Goal: Task Accomplishment & Management: Manage account settings

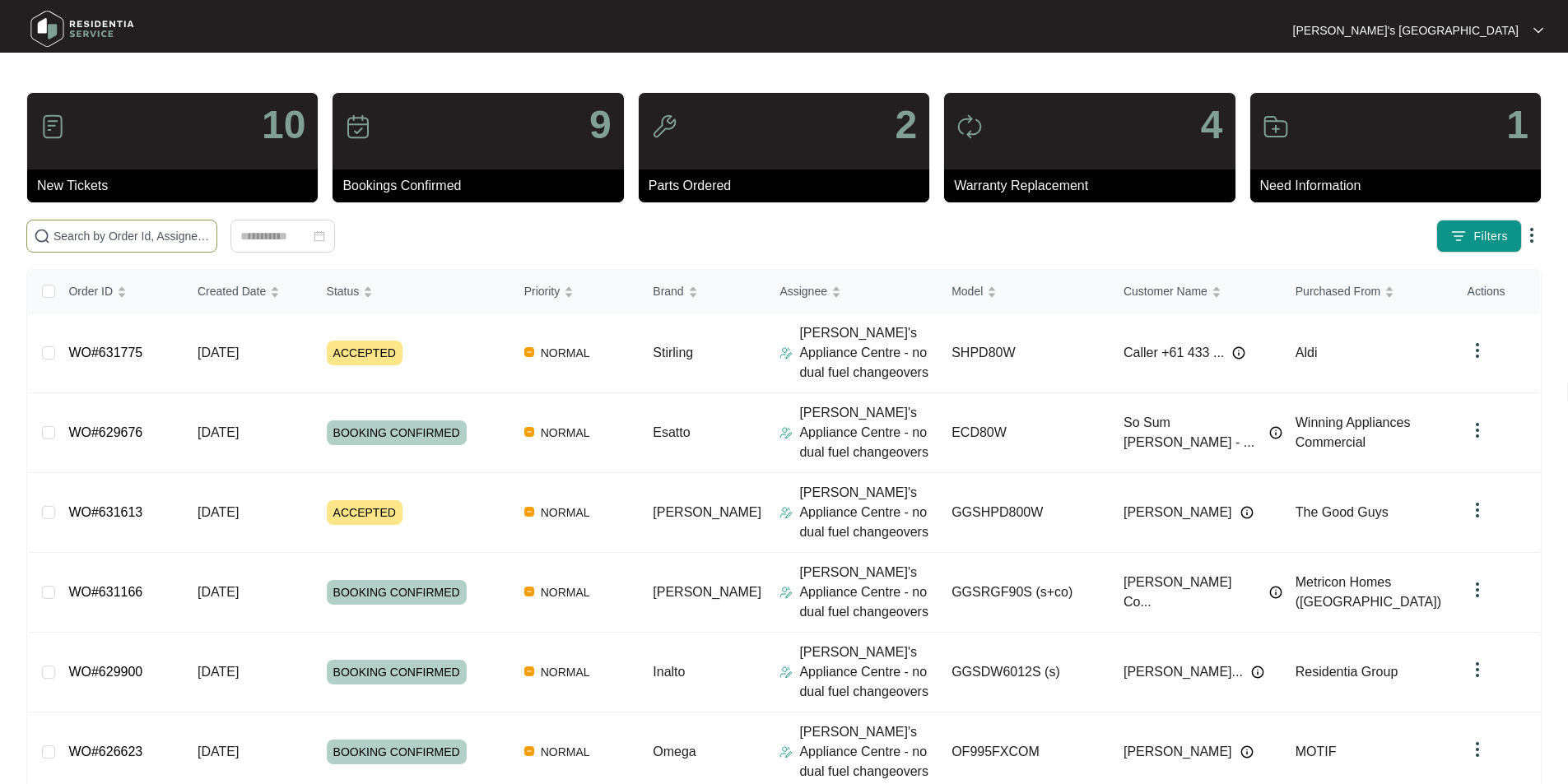
click at [114, 238] on input "text" at bounding box center [131, 236] width 156 height 18
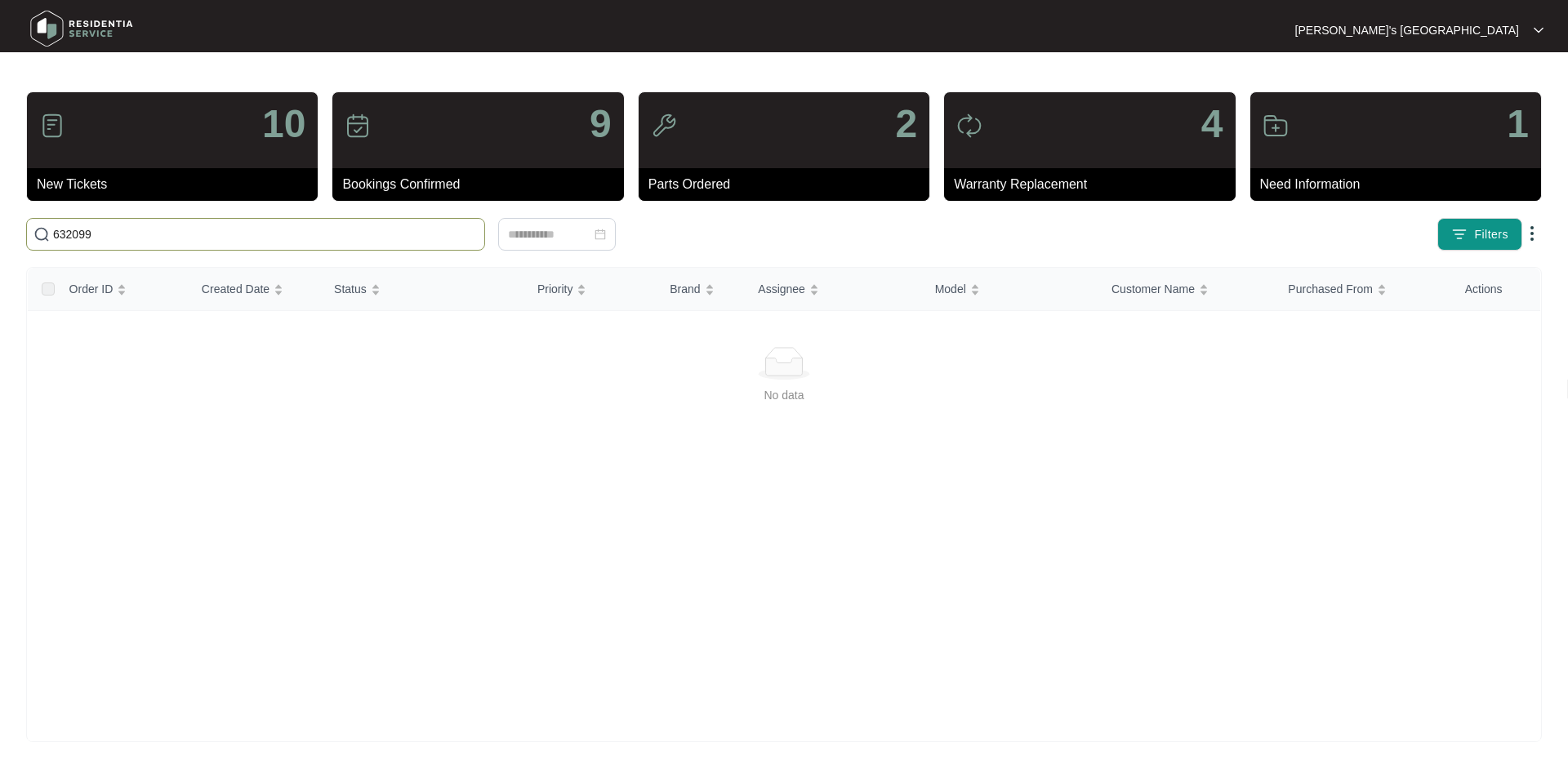
type input "632099"
click at [212, 230] on input "632099" at bounding box center [265, 234] width 425 height 18
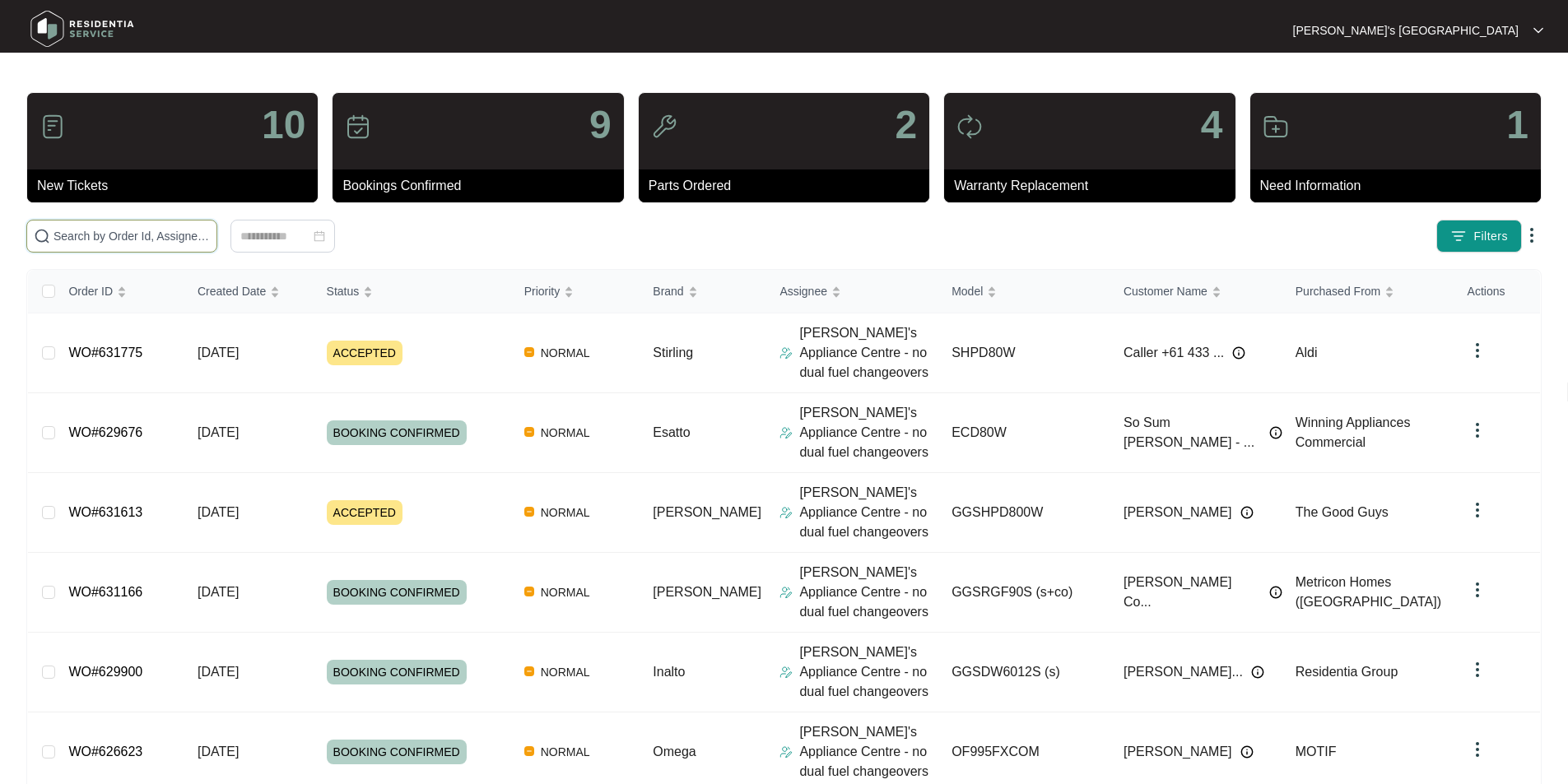
click at [205, 236] on input "text" at bounding box center [131, 236] width 156 height 18
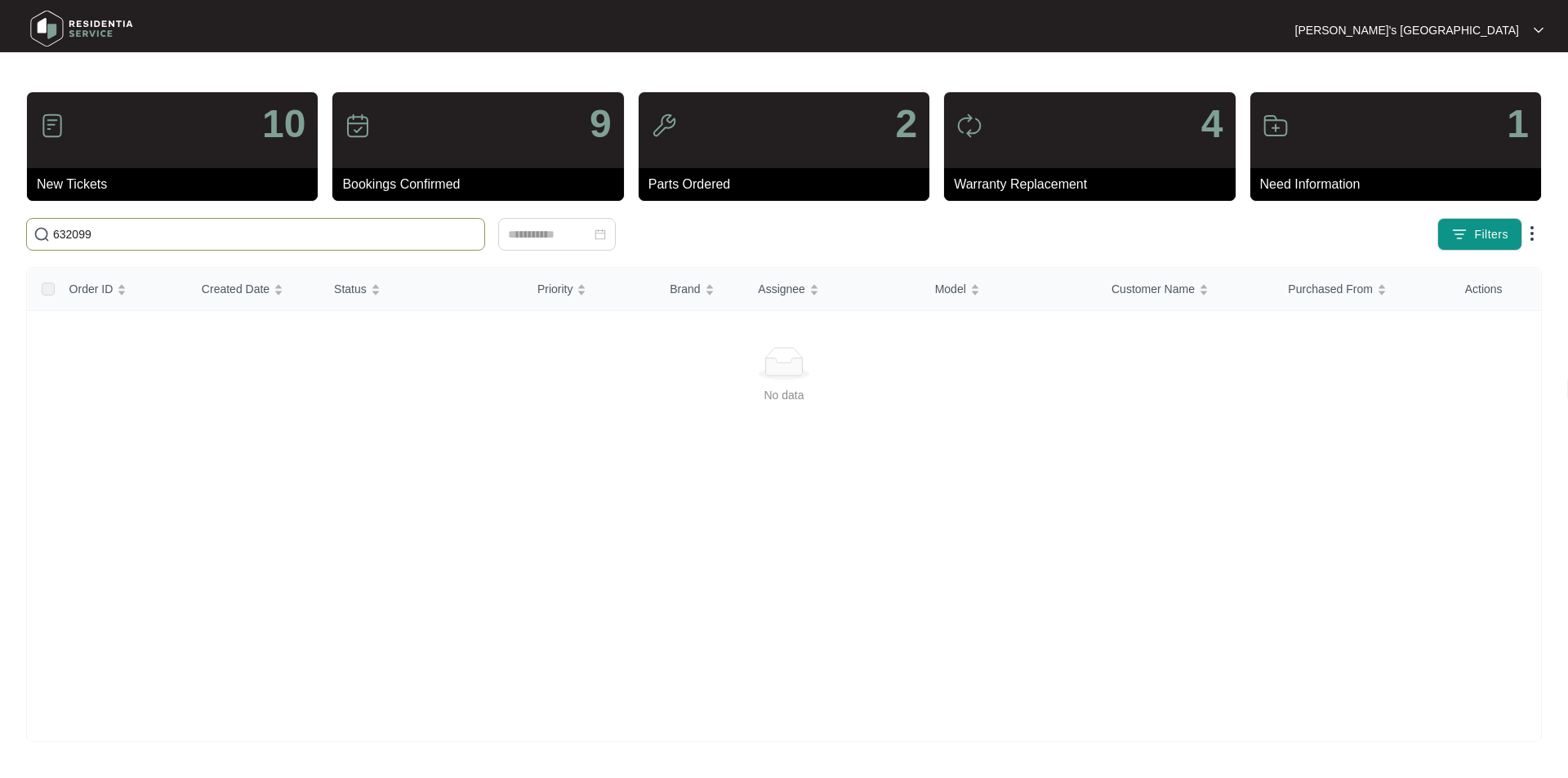
type input "632099"
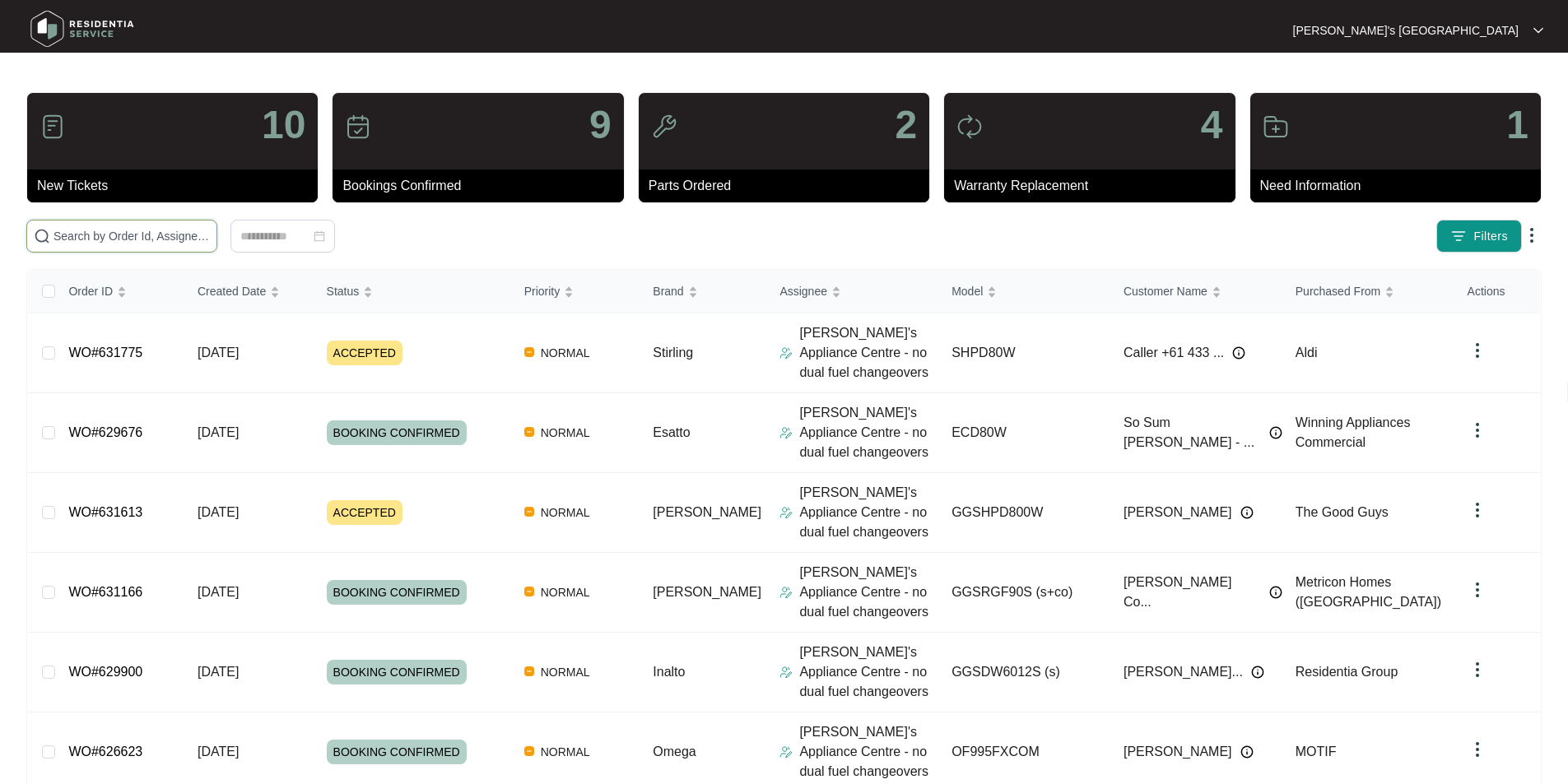
click at [210, 228] on input "text" at bounding box center [131, 236] width 156 height 18
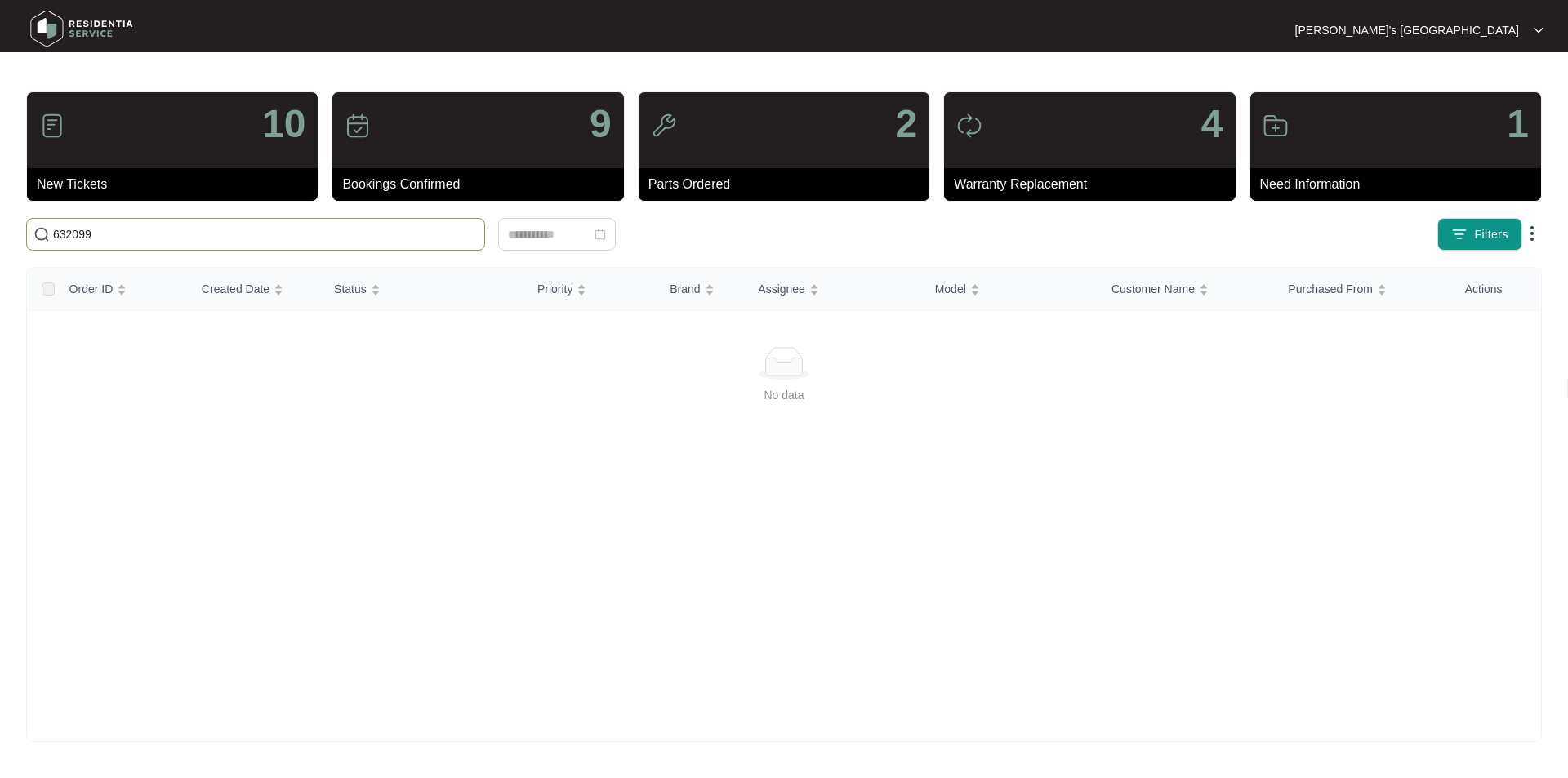
type input "632099"
click at [470, 238] on input "632099" at bounding box center [265, 234] width 425 height 18
click at [1500, 239] on span "Filters" at bounding box center [1491, 234] width 34 height 17
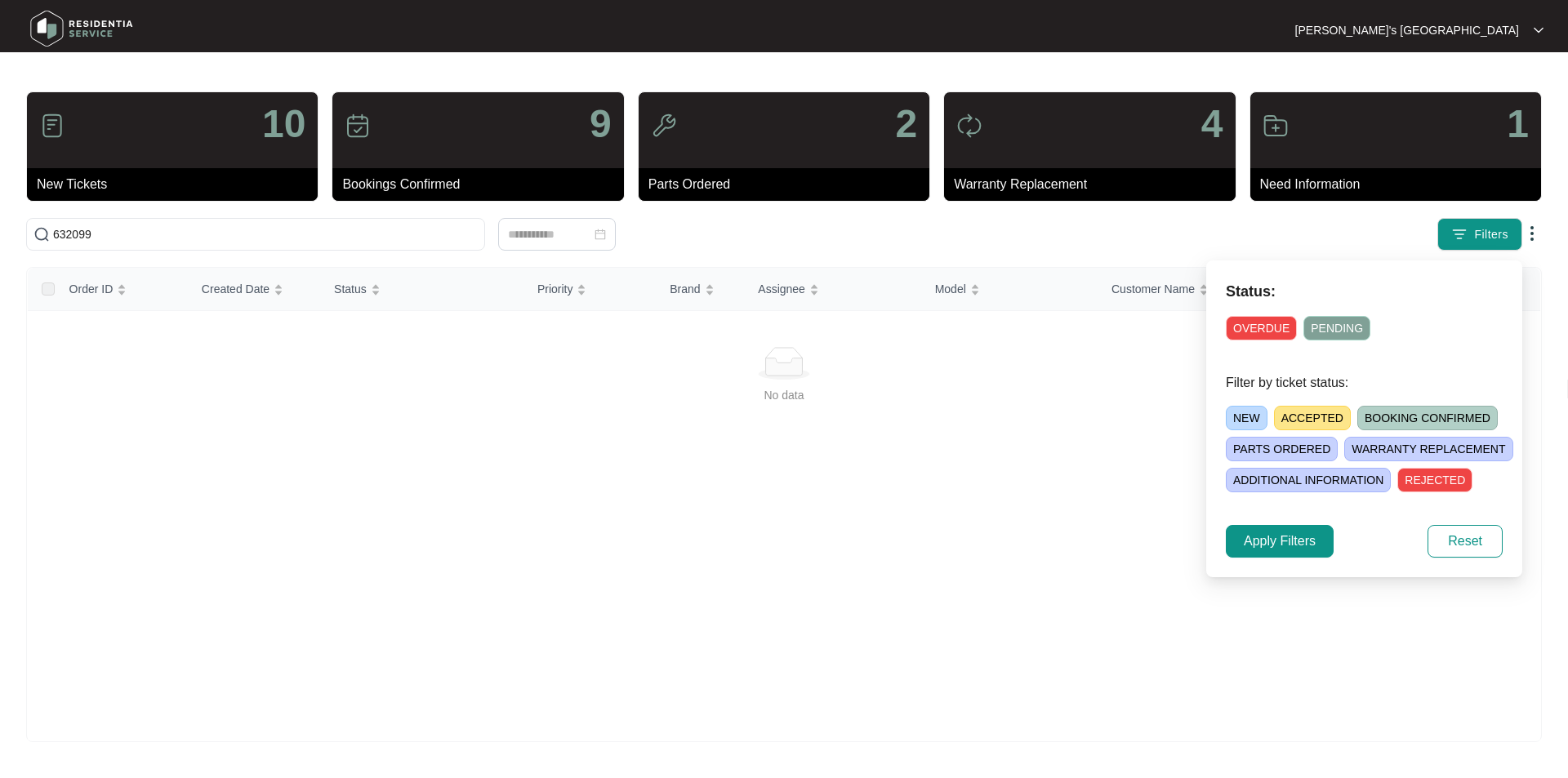
click at [1244, 414] on span "NEW" at bounding box center [1247, 418] width 41 height 25
click at [1307, 535] on span "Apply Filters" at bounding box center [1280, 542] width 72 height 20
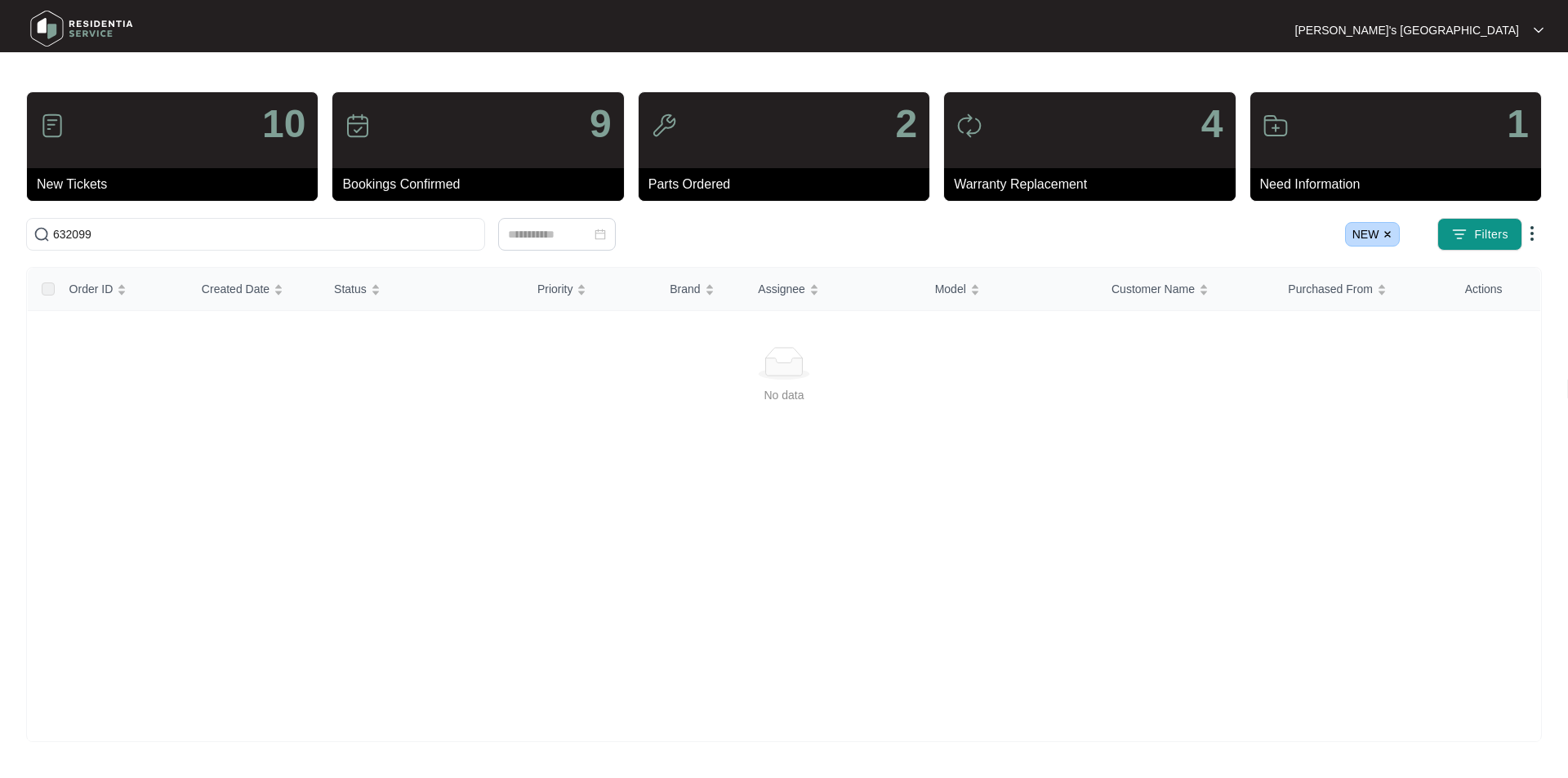
click at [313, 212] on div "10 New Tickets 9 Bookings Confirmed 2 Parts Ordered 4 Warranty Replacement 1 Ne…" at bounding box center [784, 416] width 1516 height 650
click at [316, 224] on span "632099" at bounding box center [256, 233] width 459 height 32
click at [216, 127] on div "10" at bounding box center [172, 130] width 290 height 76
click at [56, 126] on img at bounding box center [52, 126] width 26 height 26
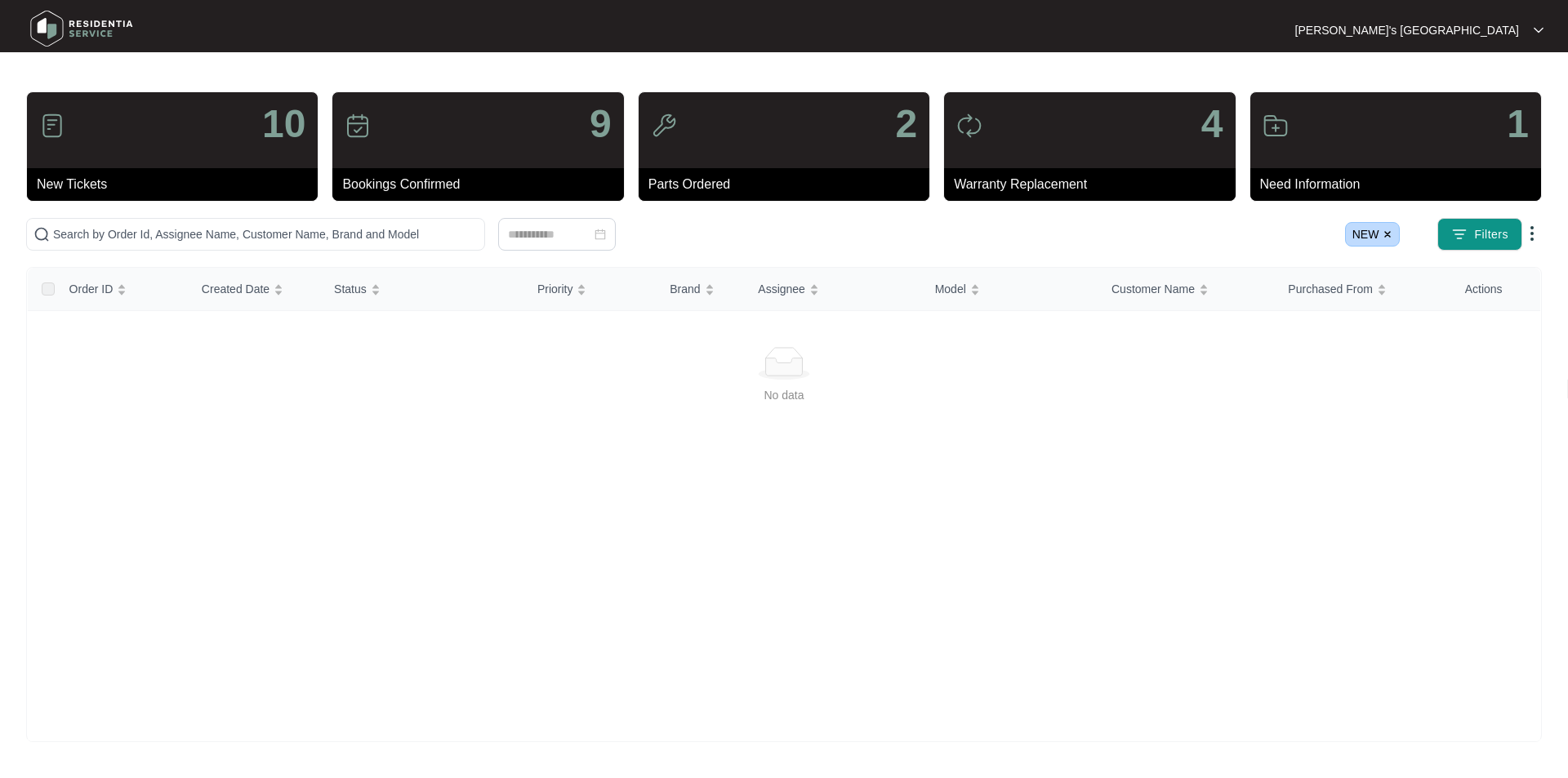
click at [494, 111] on div "9" at bounding box center [478, 130] width 290 height 76
click at [627, 115] on div "9 Bookings Confirmed" at bounding box center [477, 146] width 305 height 110
click at [1387, 234] on img at bounding box center [1387, 234] width 10 height 10
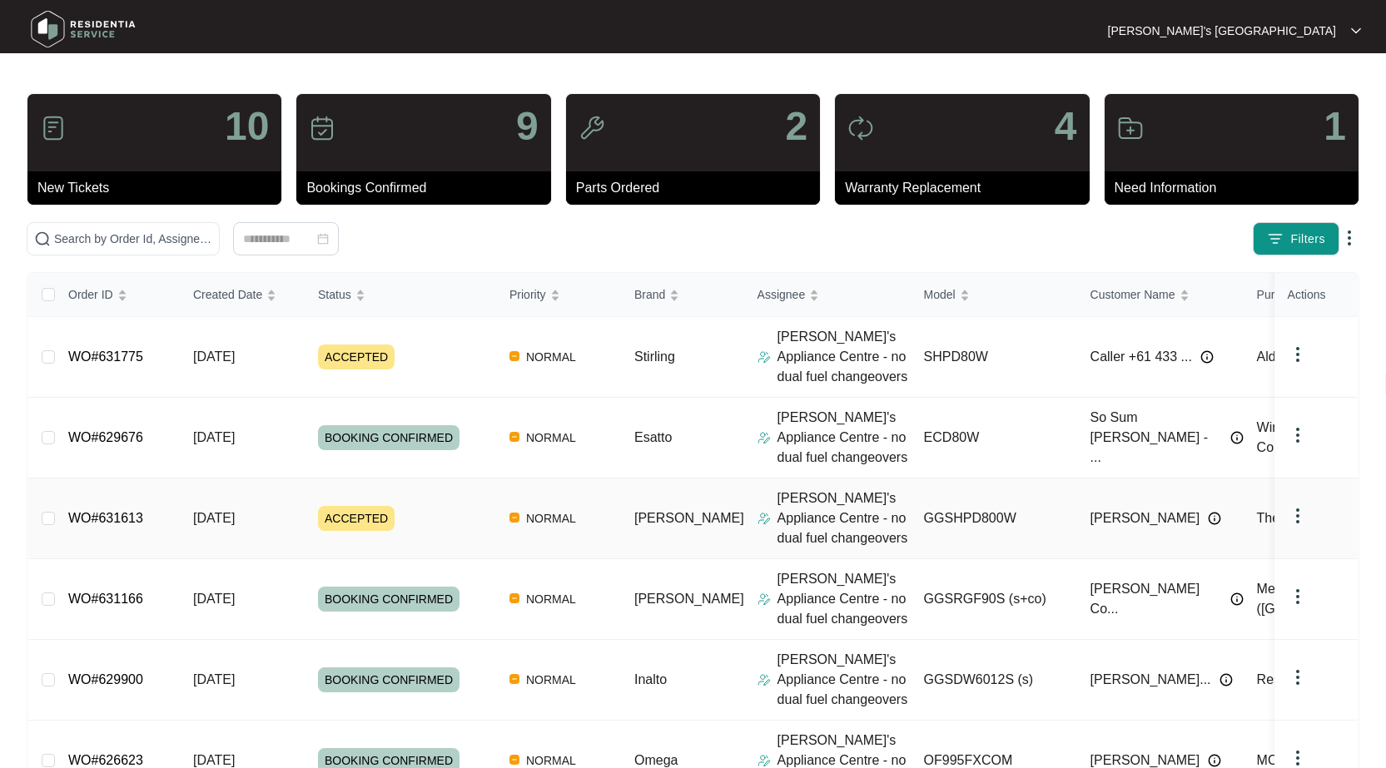
click at [106, 512] on div "Order ID Created Date Status Priority Brand Assignee Model Customer Name Purcha…" at bounding box center [692, 719] width 1329 height 892
click at [117, 519] on link "WO#631613" at bounding box center [105, 518] width 75 height 14
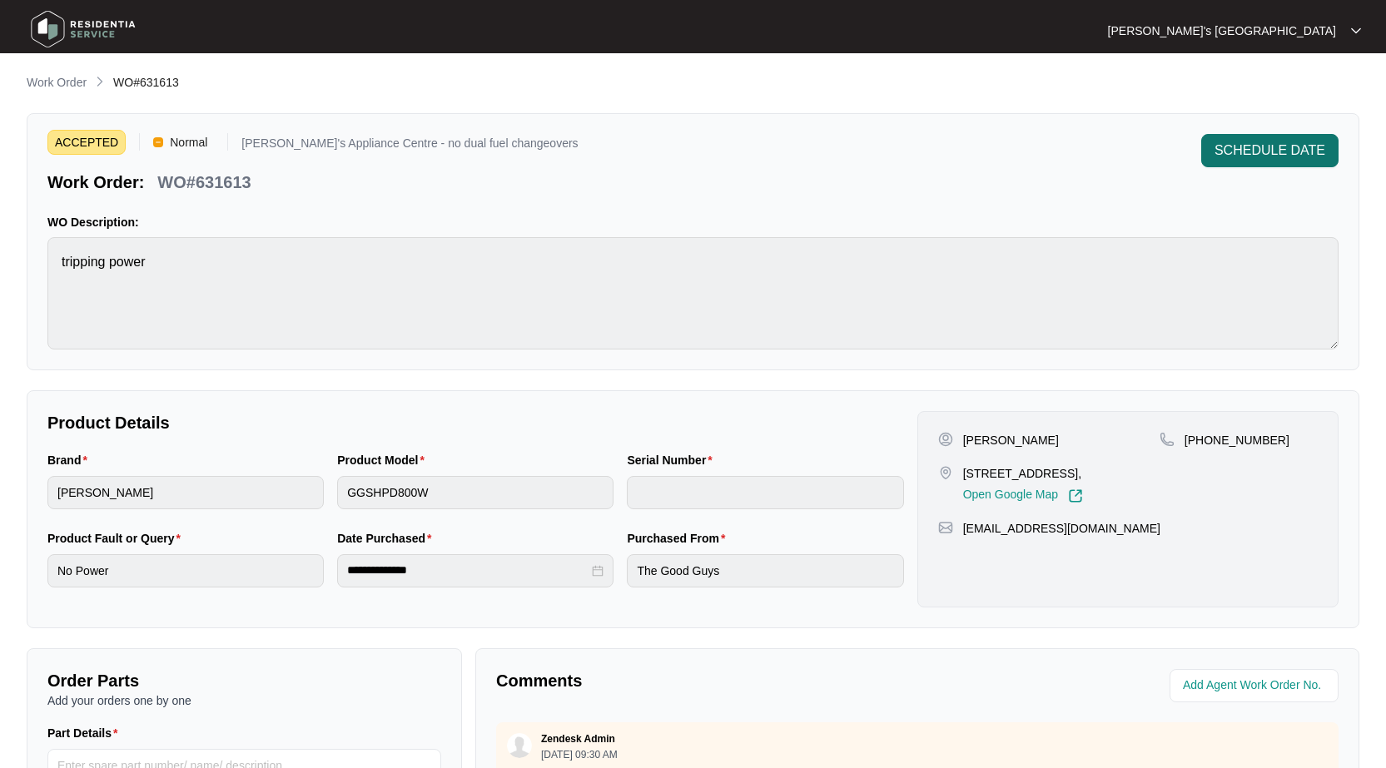
click at [1262, 147] on span "SCHEDULE DATE" at bounding box center [1270, 151] width 111 height 20
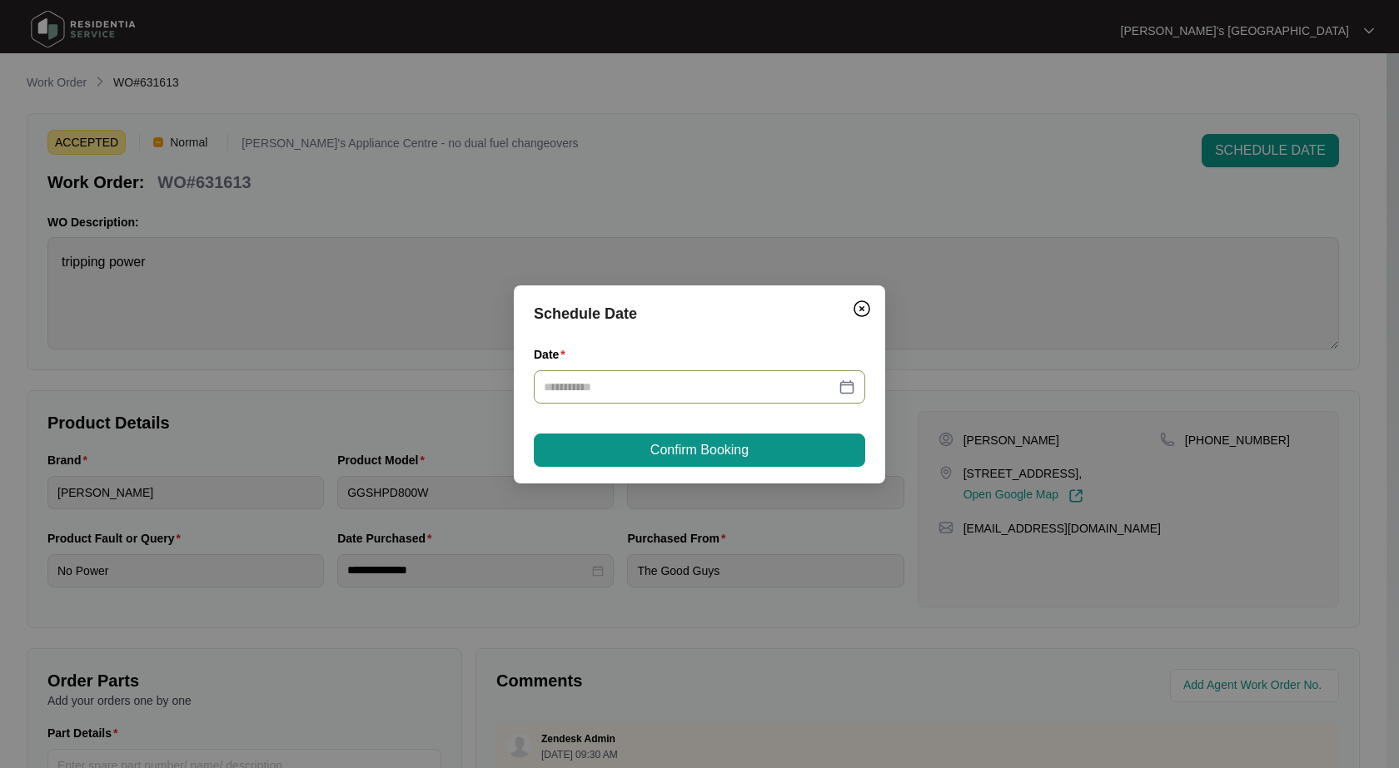
click at [837, 380] on div at bounding box center [699, 387] width 311 height 18
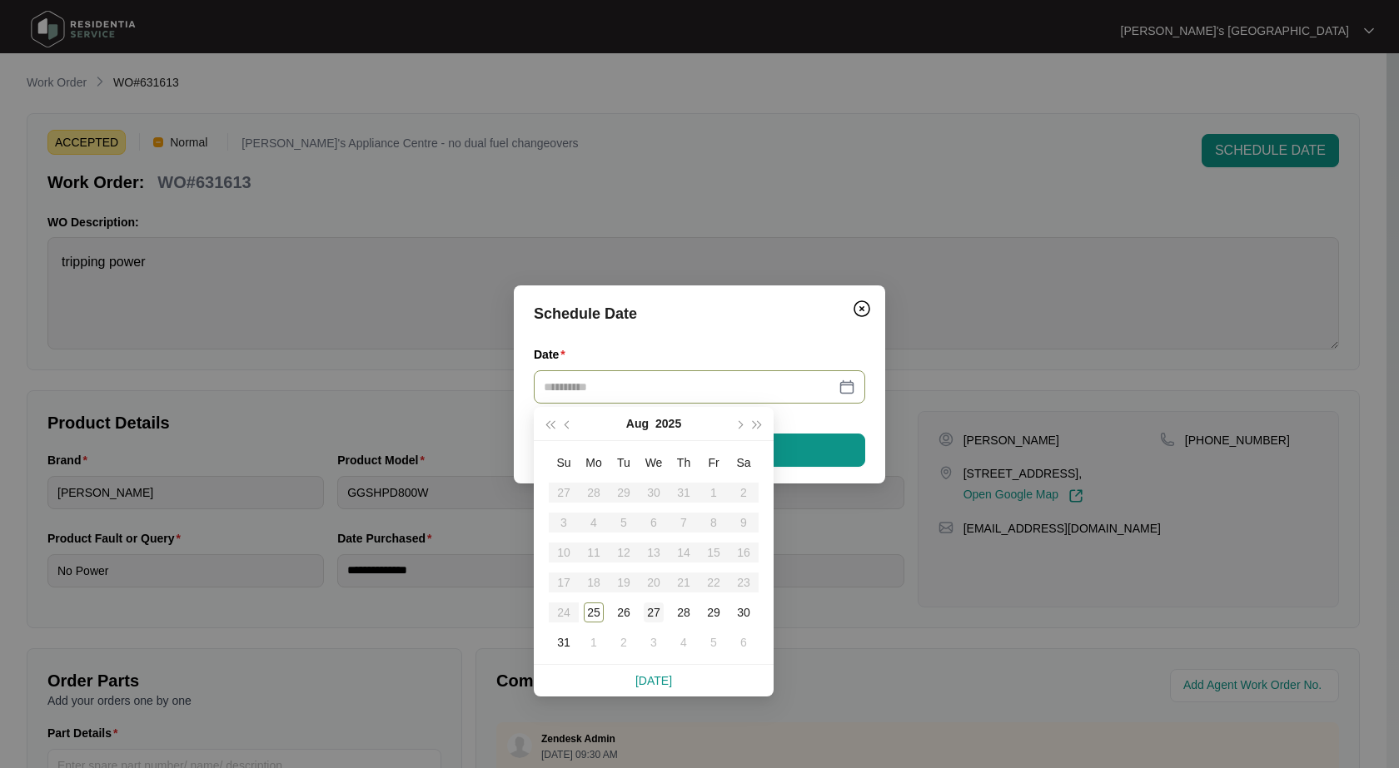
type input "**********"
click at [652, 616] on div "27" at bounding box center [654, 613] width 20 height 20
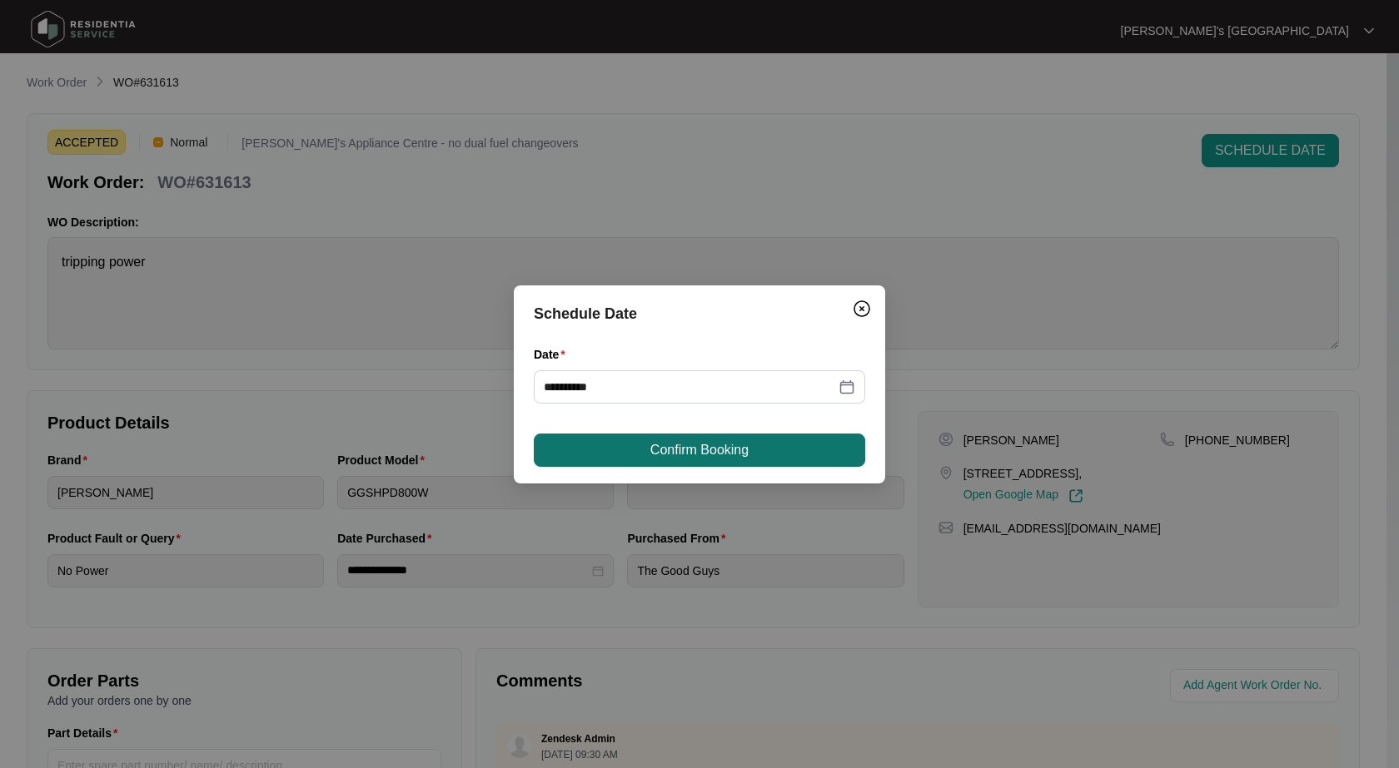
click at [753, 440] on button "Confirm Booking" at bounding box center [699, 450] width 331 height 33
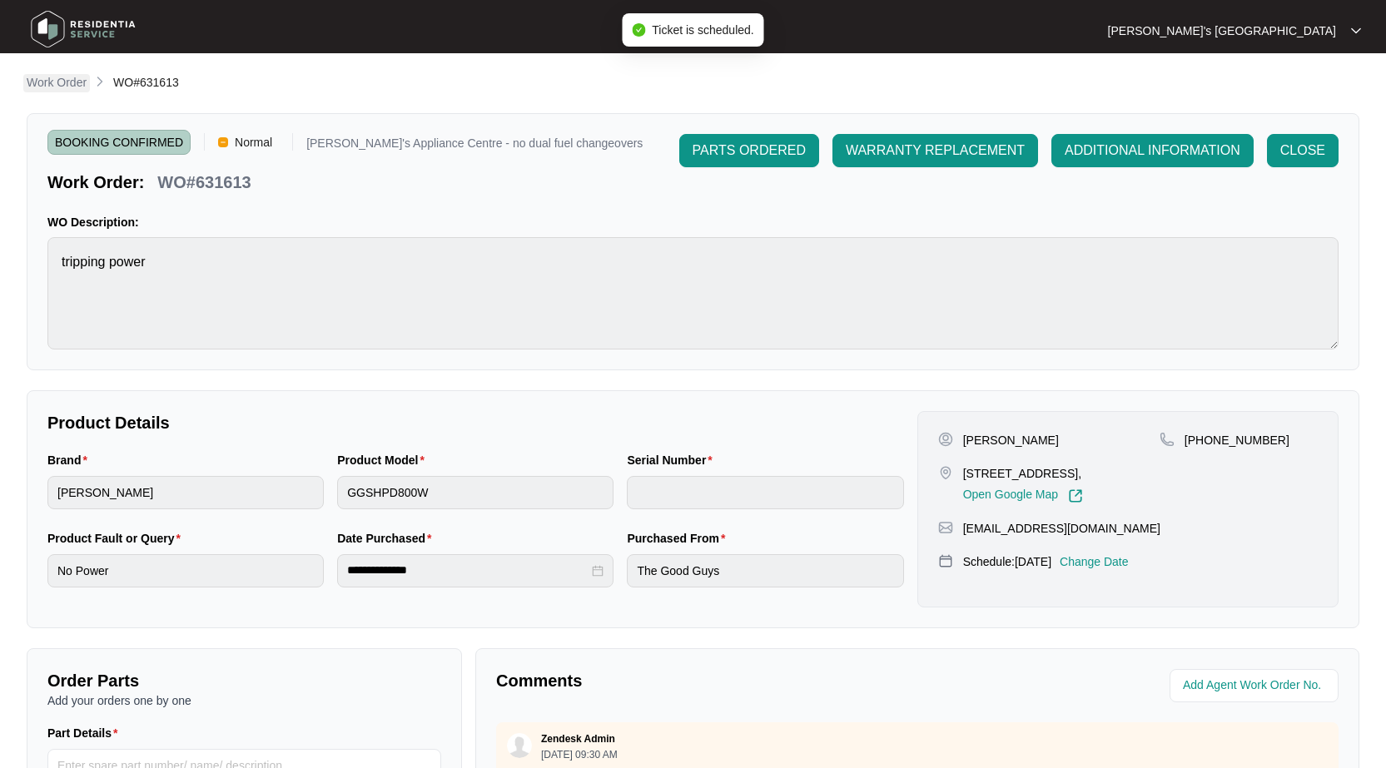
click at [62, 83] on p "Work Order" at bounding box center [57, 82] width 60 height 17
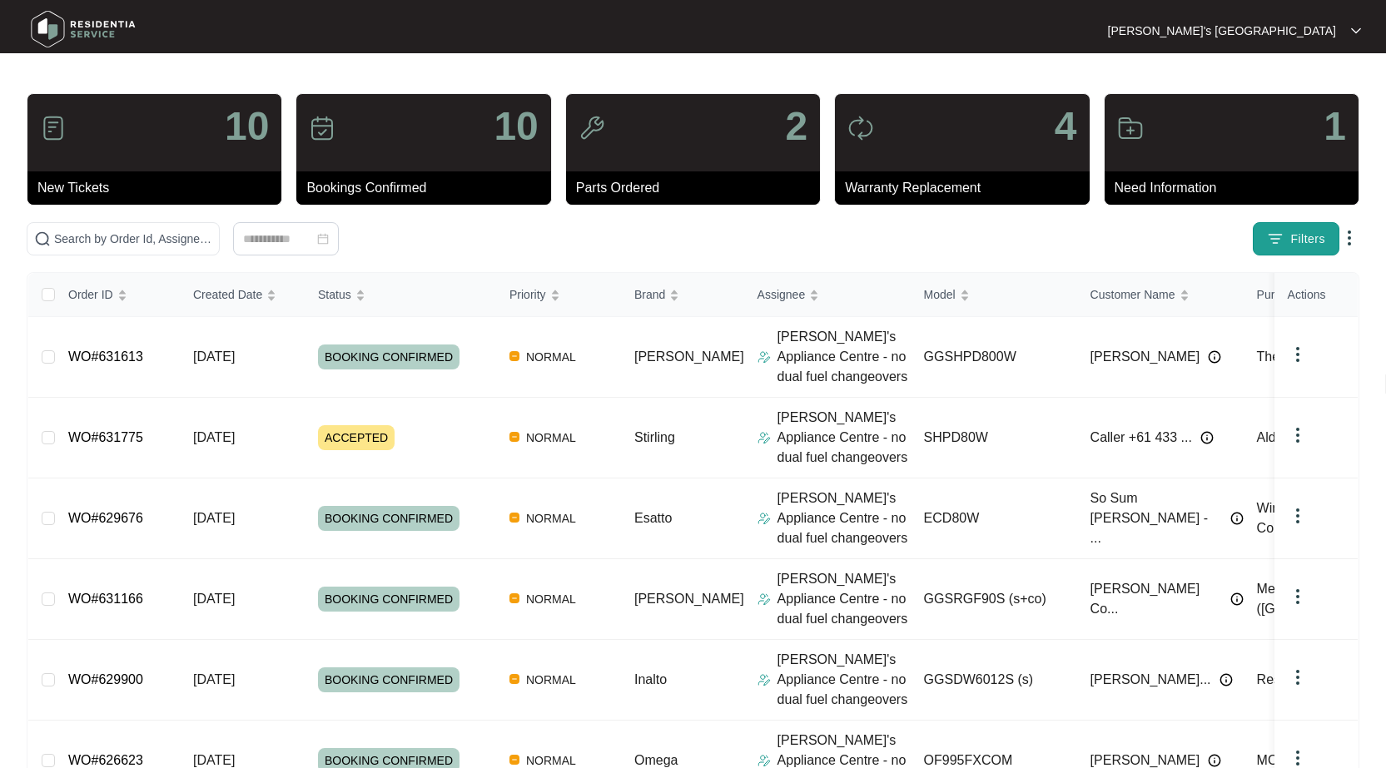
click at [1279, 239] on img "button" at bounding box center [1275, 239] width 17 height 17
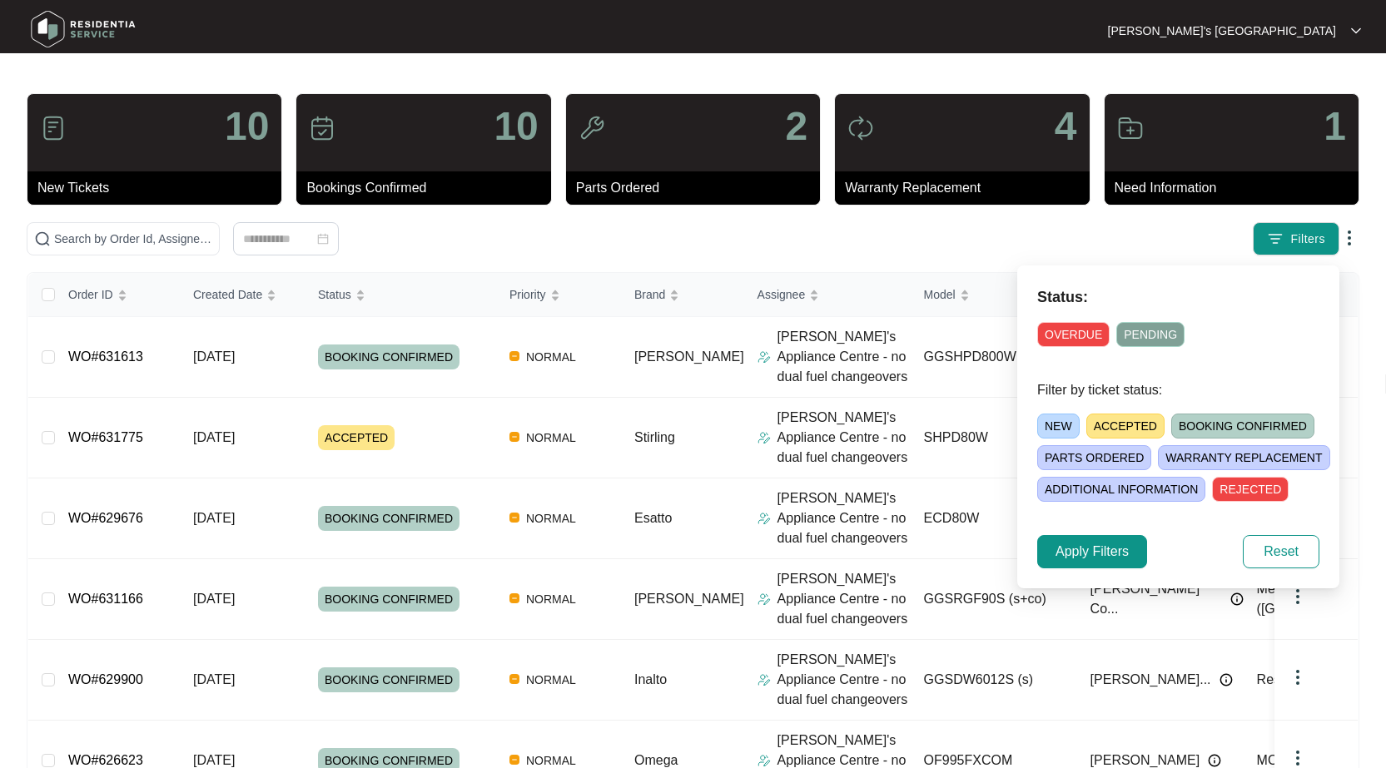
click at [1127, 421] on span "ACCEPTED" at bounding box center [1125, 426] width 78 height 25
click at [1086, 554] on span "Apply Filters" at bounding box center [1092, 552] width 73 height 20
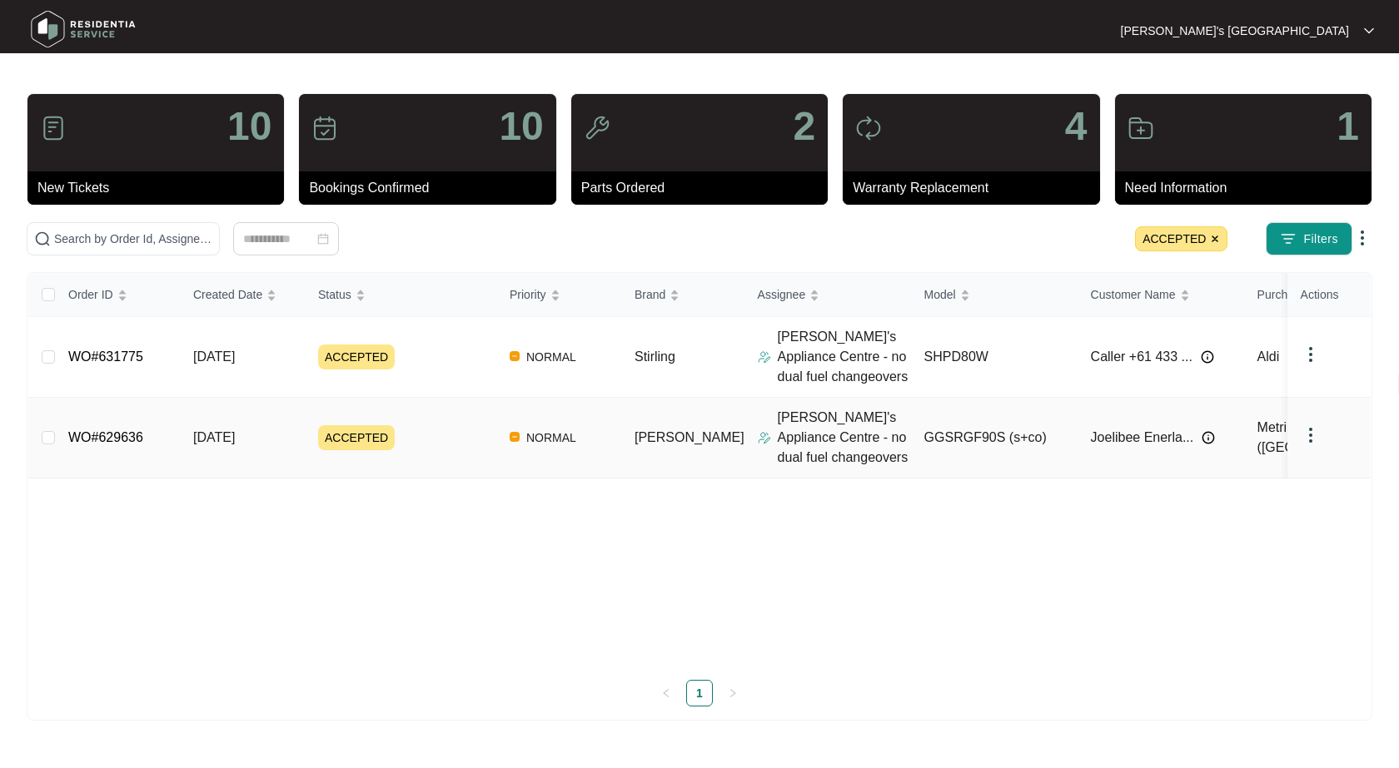
click at [106, 438] on div "Order ID Created Date Status Priority Brand Assignee Model Customer Name Purcha…" at bounding box center [699, 490] width 1342 height 434
click at [1213, 239] on img at bounding box center [1215, 239] width 10 height 10
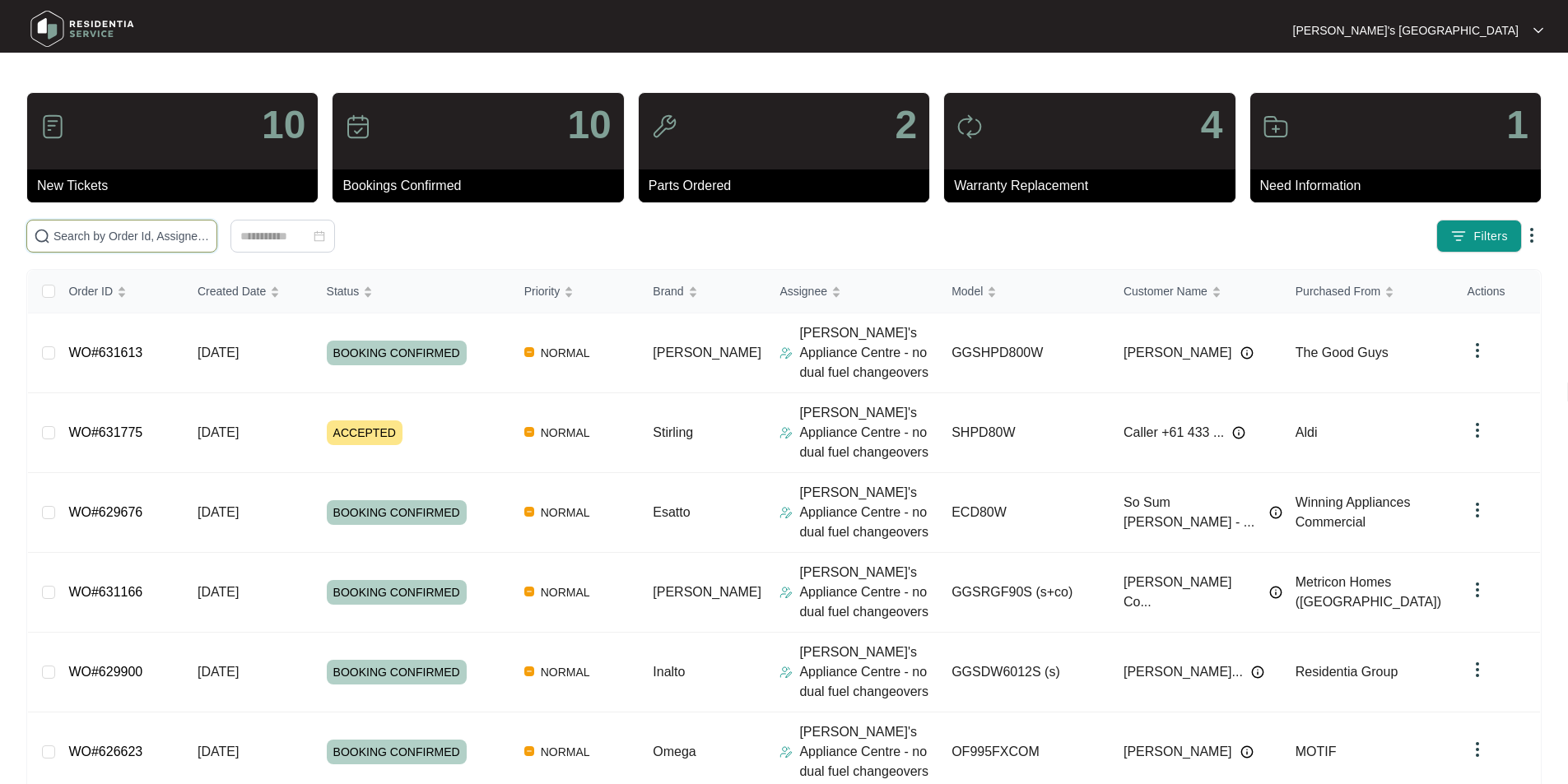
click at [180, 240] on input "text" at bounding box center [131, 236] width 156 height 18
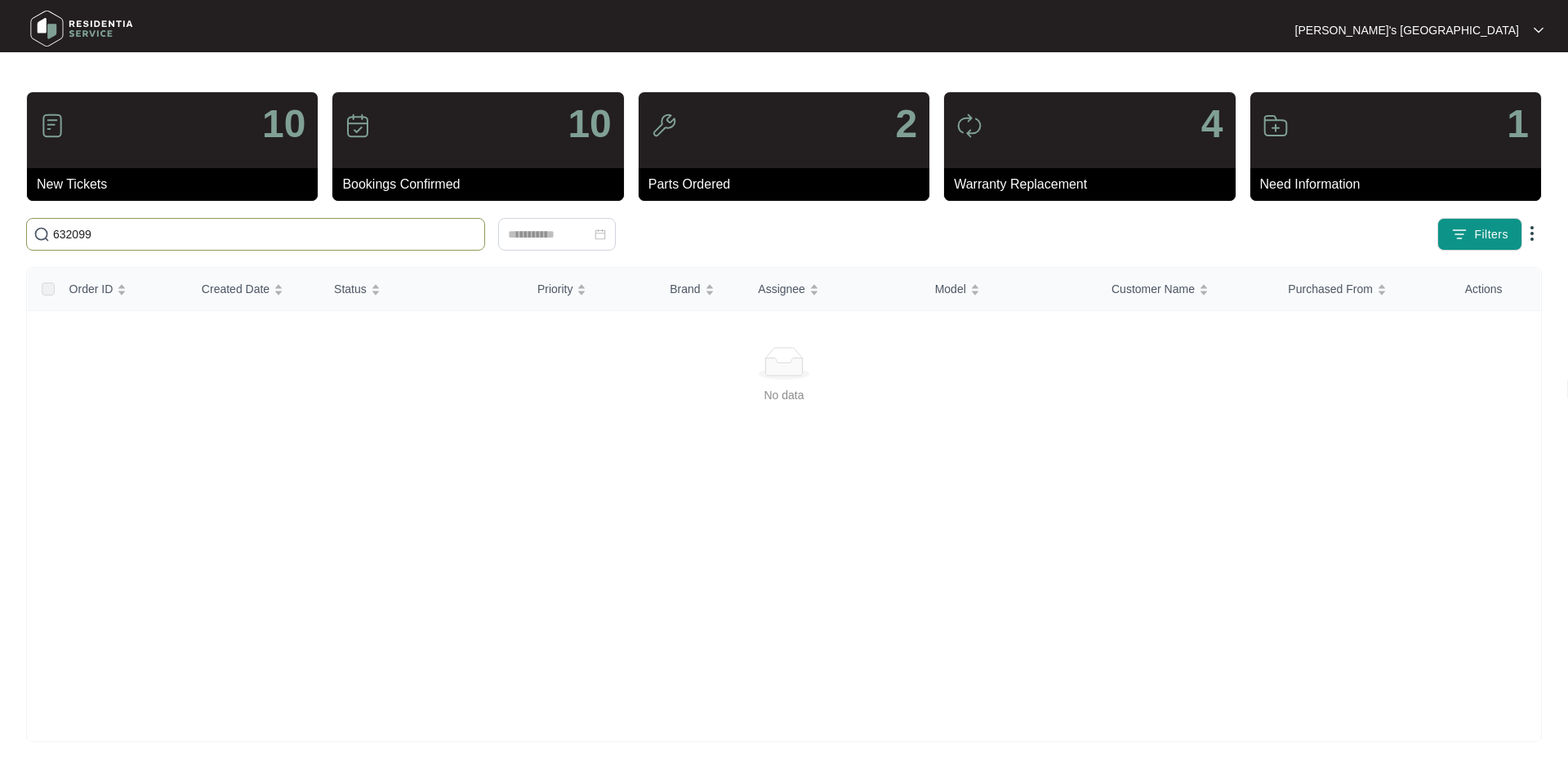
type input "632099"
